Goal: Task Accomplishment & Management: Use online tool/utility

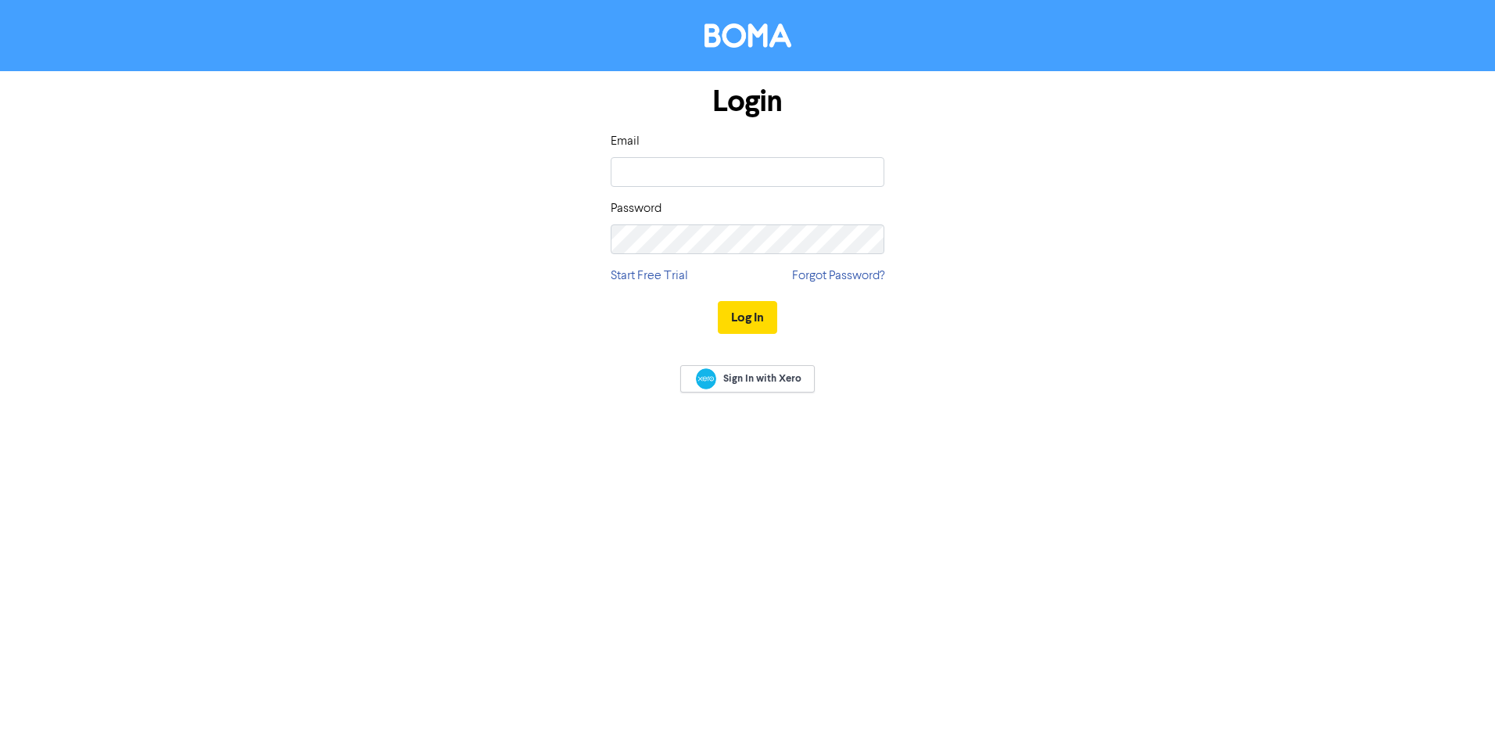
type input "[PERSON_NAME][EMAIL_ADDRESS][DOMAIN_NAME]"
click at [752, 317] on button "Log In" at bounding box center [747, 317] width 59 height 33
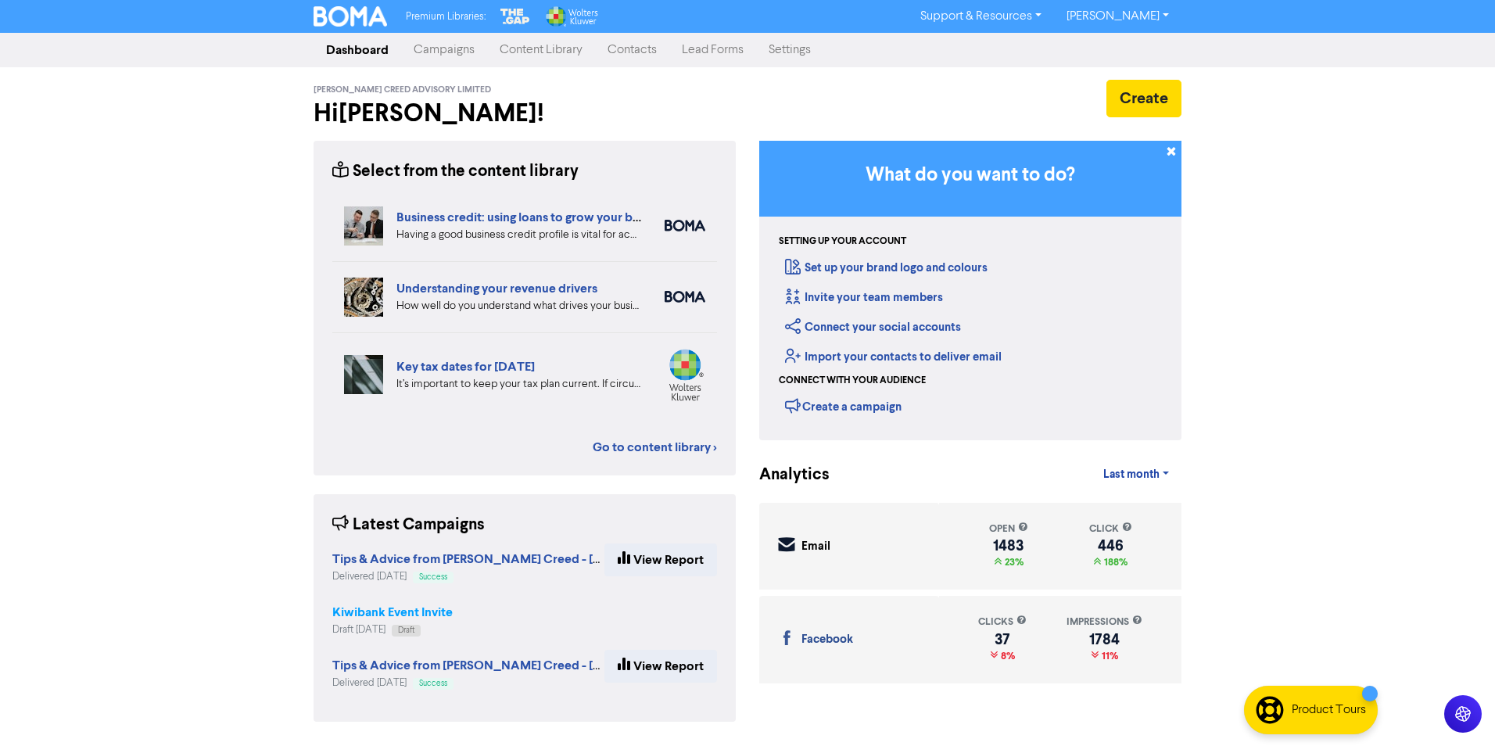
click at [370, 613] on strong "Kiwibank Event Invite" at bounding box center [392, 612] width 120 height 16
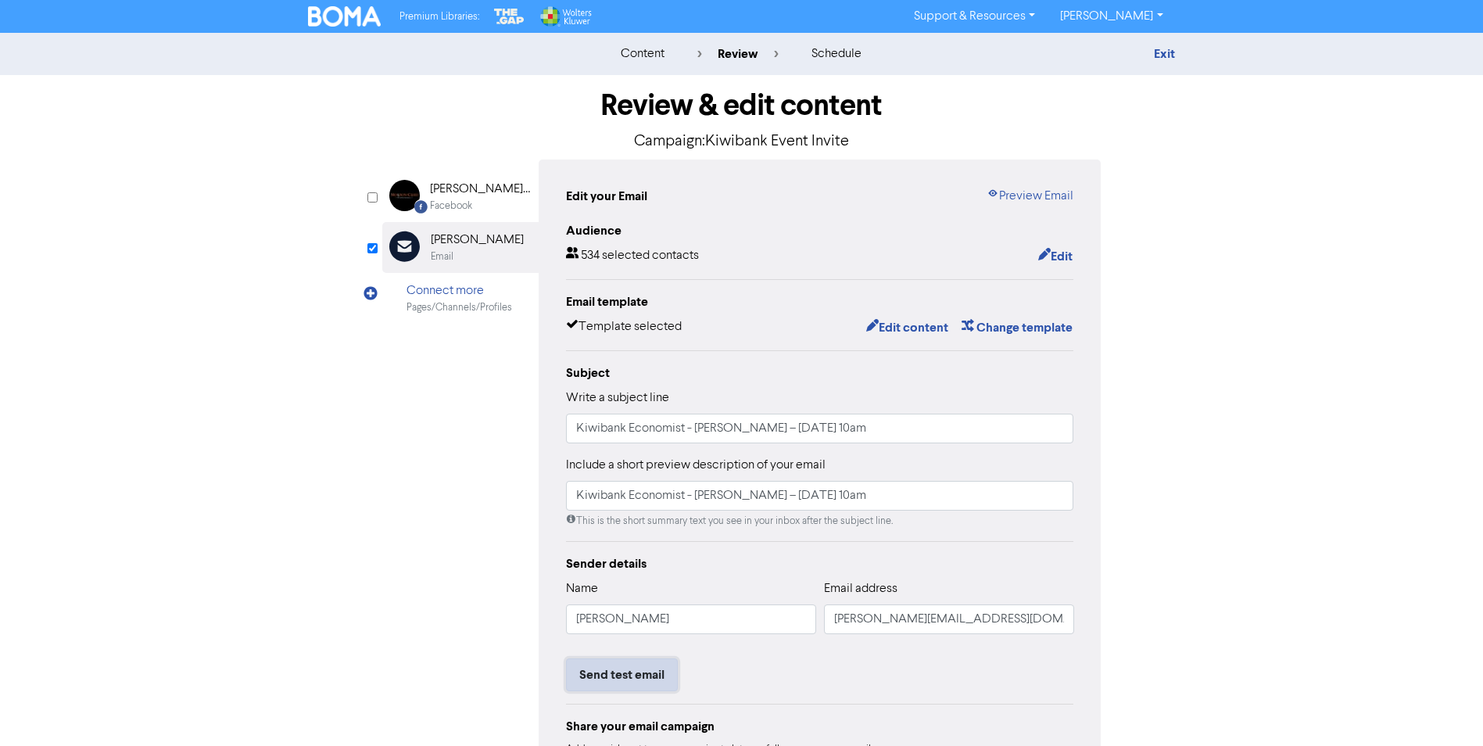
click at [613, 678] on button "Send test email" at bounding box center [622, 674] width 112 height 33
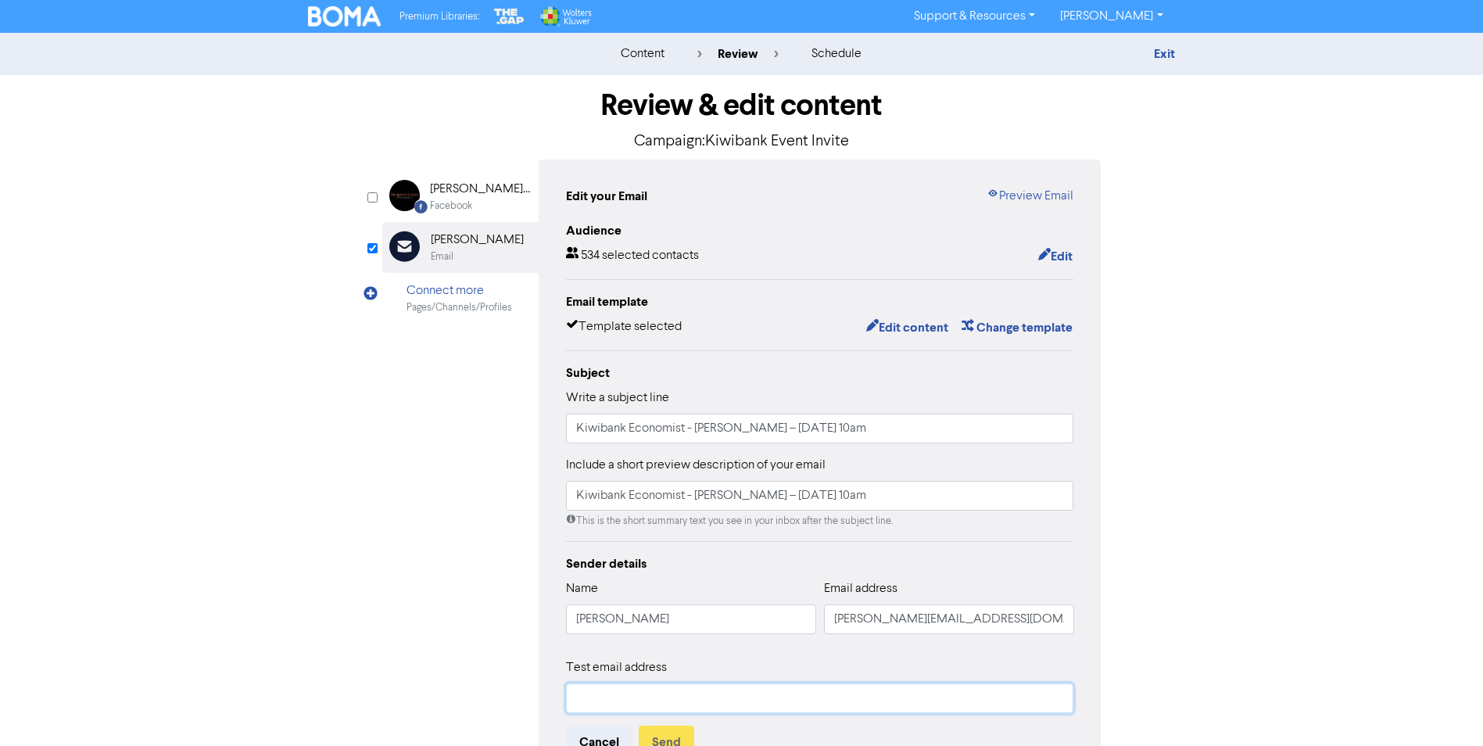
click at [617, 690] on input "text" at bounding box center [820, 698] width 508 height 30
type input "[PERSON_NAME][EMAIL_ADDRESS][DOMAIN_NAME]"
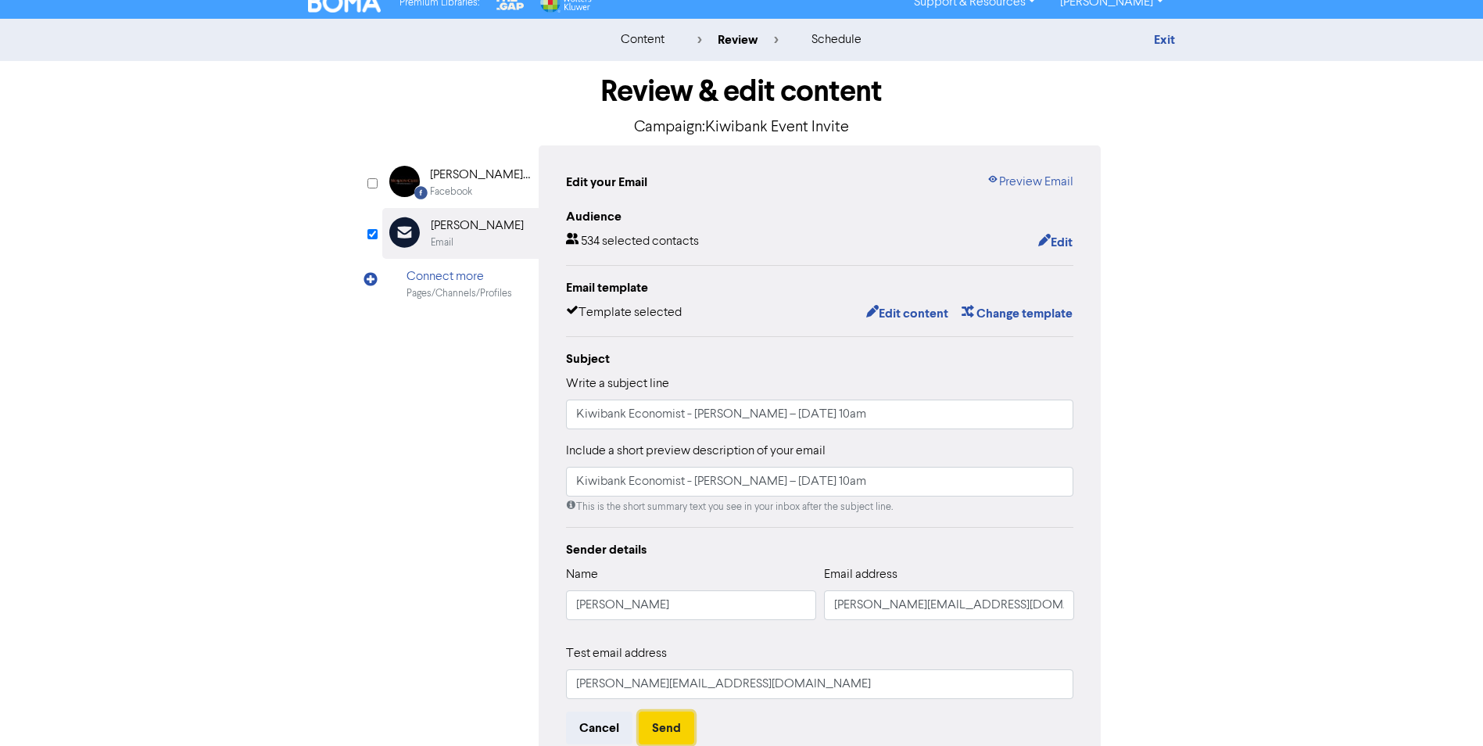
click at [669, 729] on button "Send" at bounding box center [667, 727] width 56 height 33
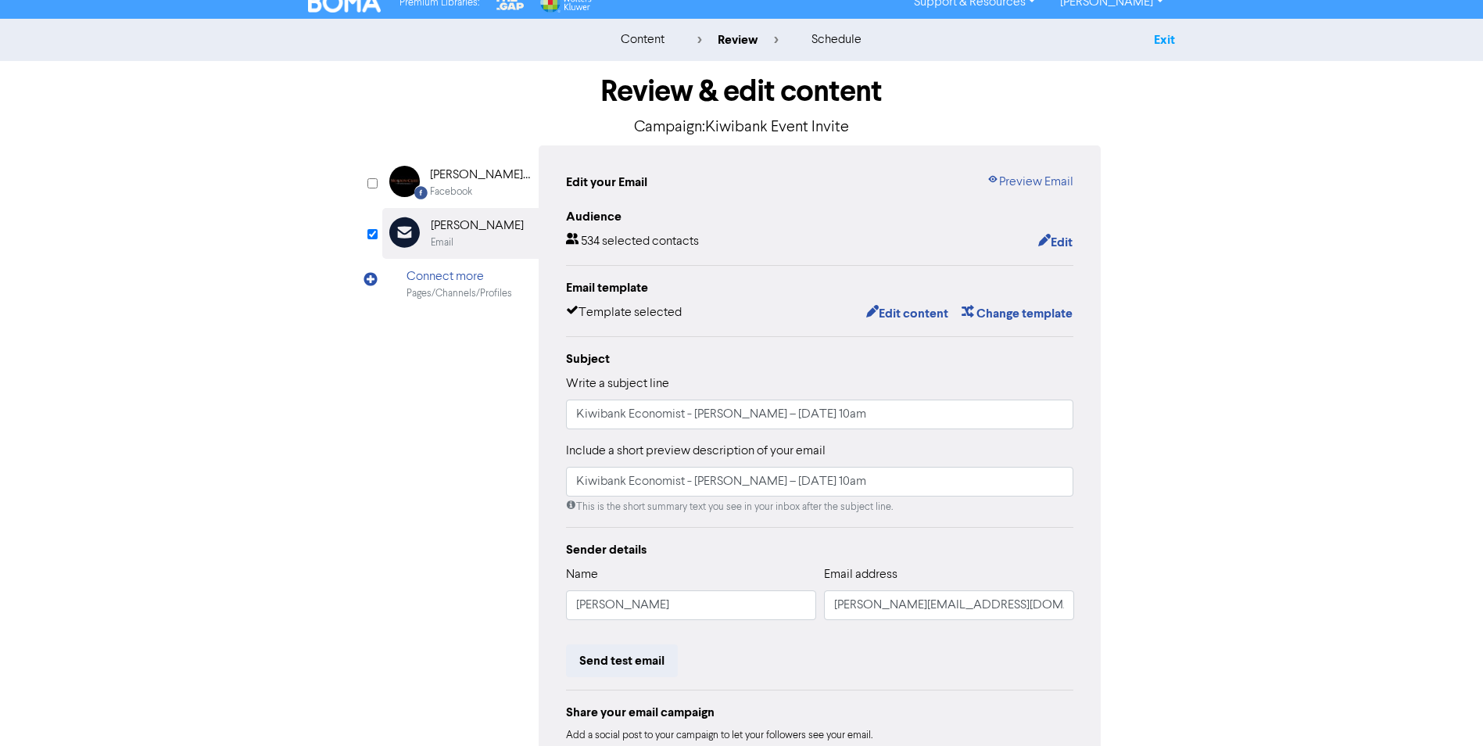
click at [1166, 33] on link "Exit" at bounding box center [1164, 40] width 21 height 16
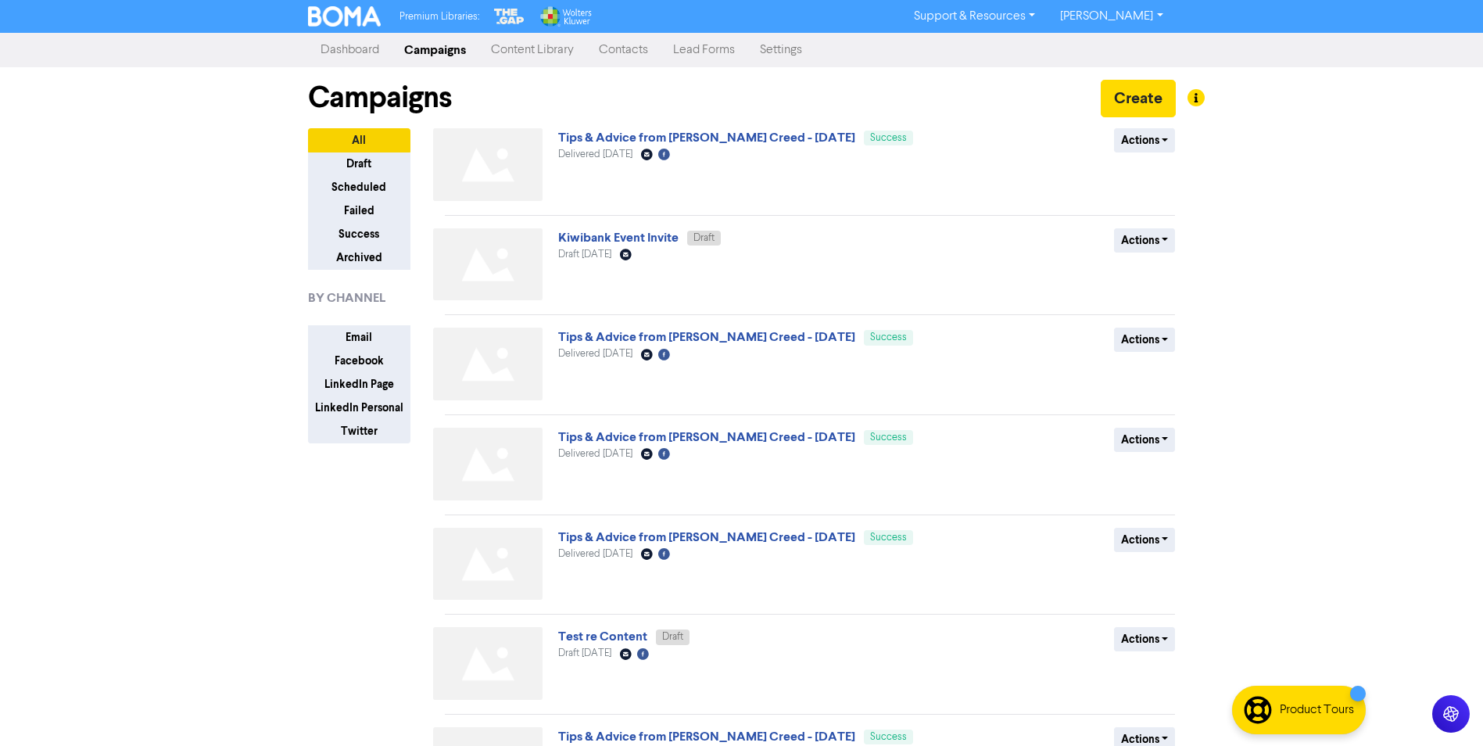
click at [1160, 20] on link "[PERSON_NAME]" at bounding box center [1111, 16] width 127 height 25
click at [1138, 52] on button "Log Out" at bounding box center [1110, 47] width 124 height 19
